Goal: Transaction & Acquisition: Purchase product/service

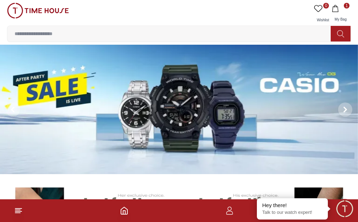
click at [338, 30] on icon at bounding box center [340, 34] width 7 height 8
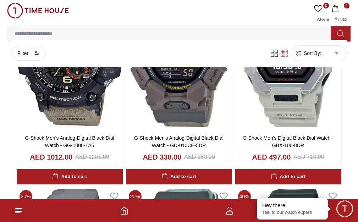
scroll to position [1075, 0]
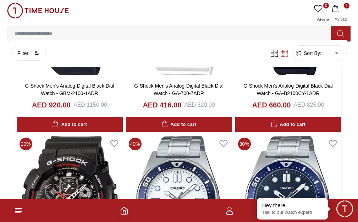
scroll to position [2099, 0]
